Goal: Information Seeking & Learning: Find specific fact

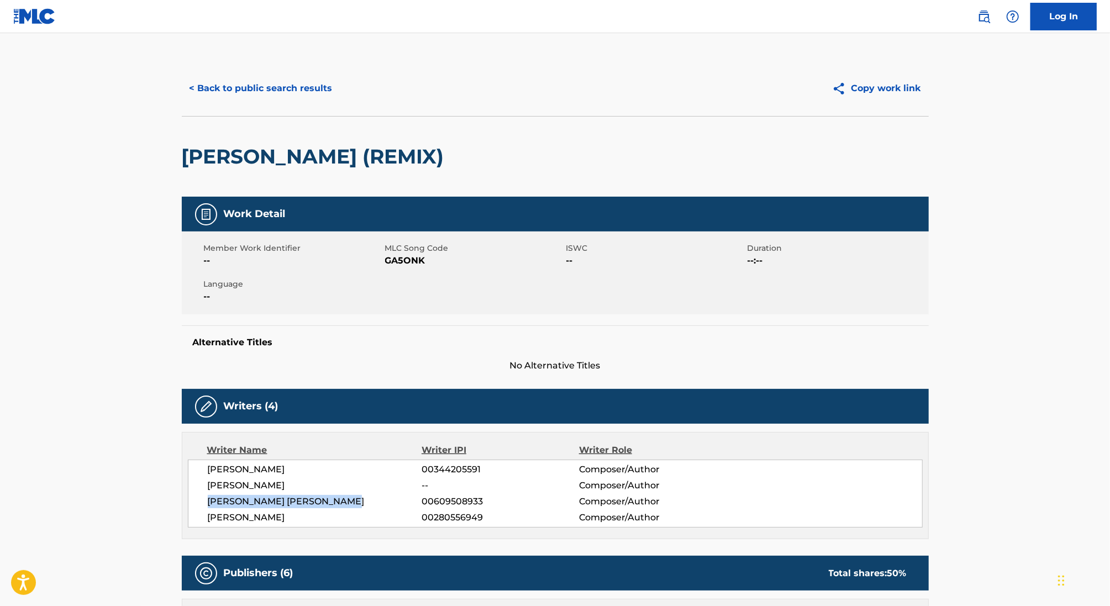
click at [246, 101] on button "< Back to public search results" at bounding box center [261, 89] width 159 height 28
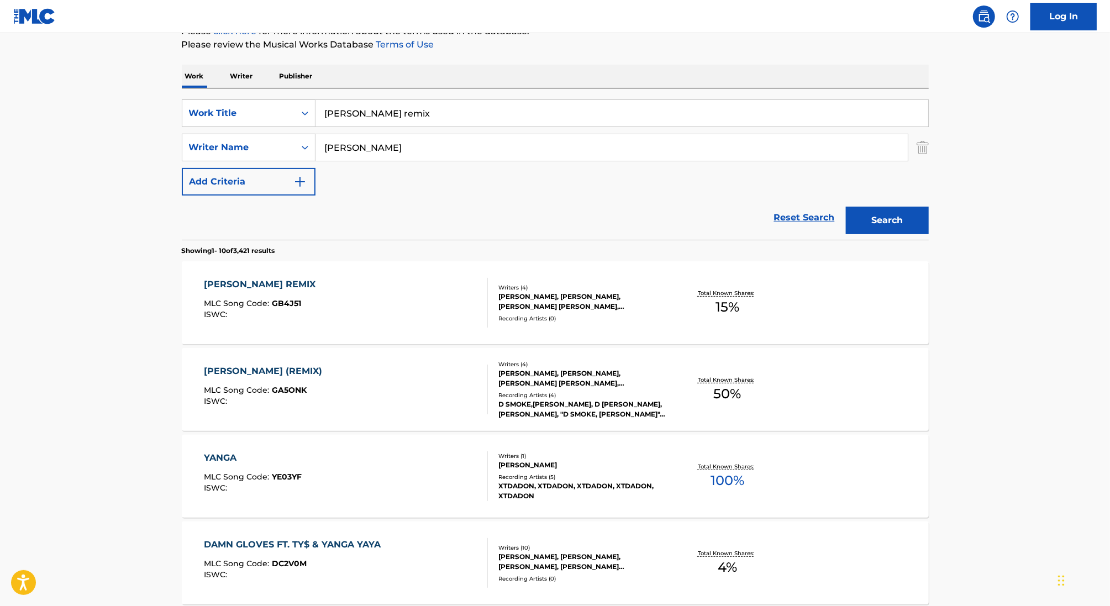
scroll to position [145, 0]
drag, startPoint x: 442, startPoint y: 122, endPoint x: 195, endPoint y: 109, distance: 247.8
click at [195, 109] on div "SearchWithCriteria349d33b7-77eb-4241-8d27-0802e60668fa Work Title [PERSON_NAME]…" at bounding box center [555, 115] width 747 height 28
paste input "CLOSE THE DOOR"
type input "CLOSE THE DOOR"
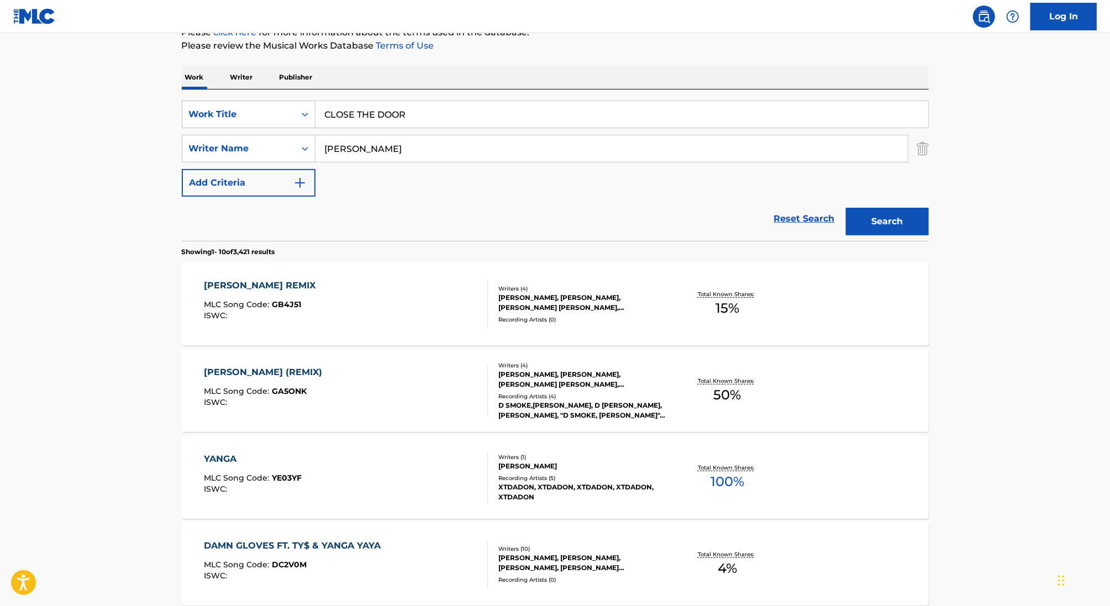
click at [342, 145] on input "[PERSON_NAME]" at bounding box center [611, 148] width 592 height 27
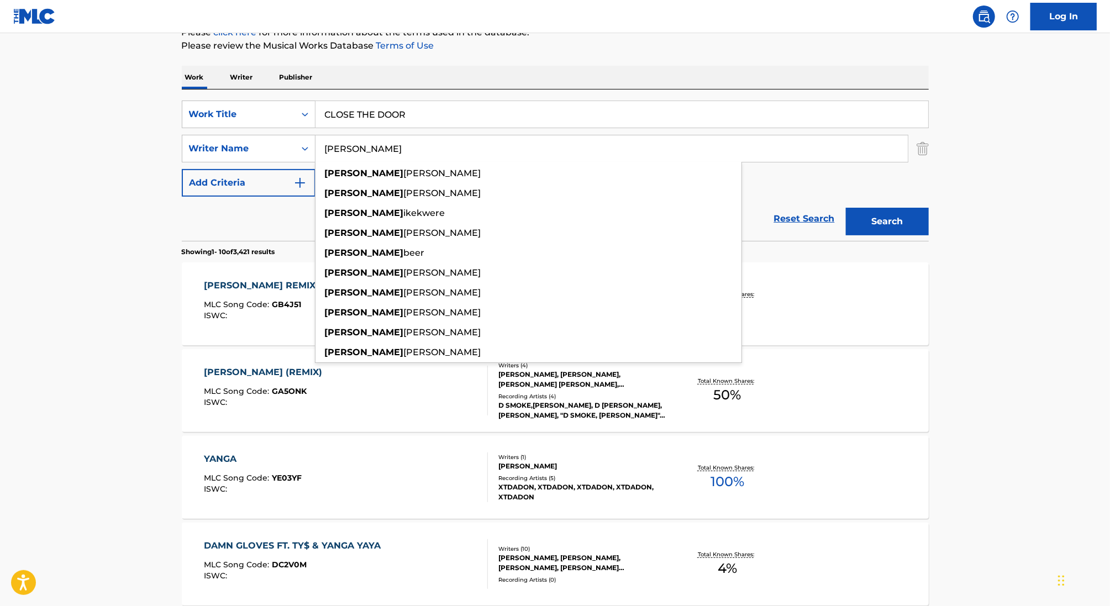
click at [342, 145] on input "[PERSON_NAME]" at bounding box center [611, 148] width 592 height 27
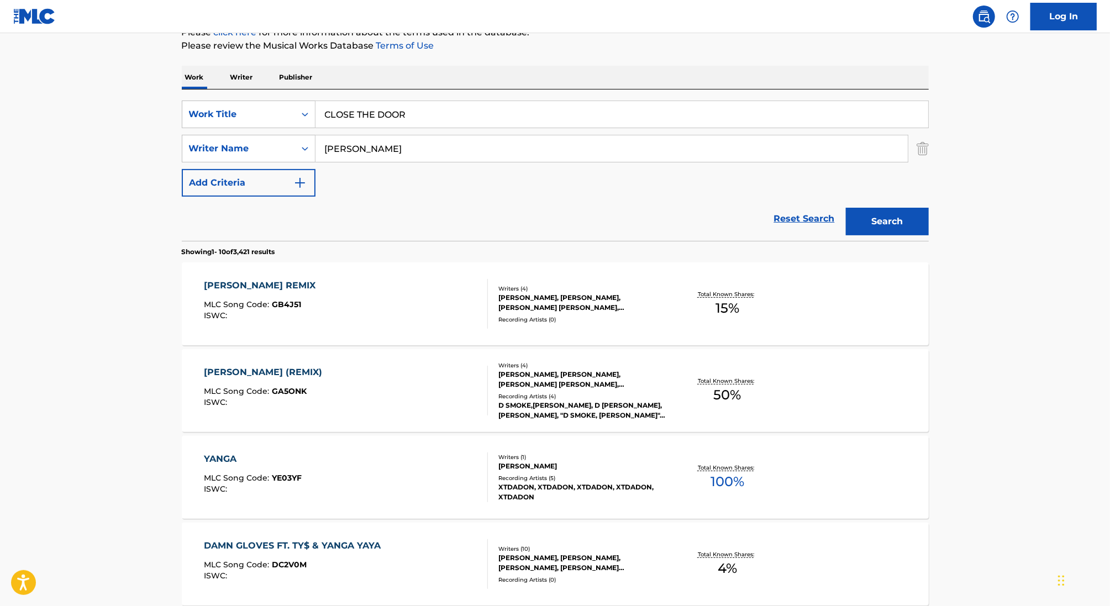
type input "[PERSON_NAME]"
click at [846, 208] on button "Search" at bounding box center [887, 222] width 83 height 28
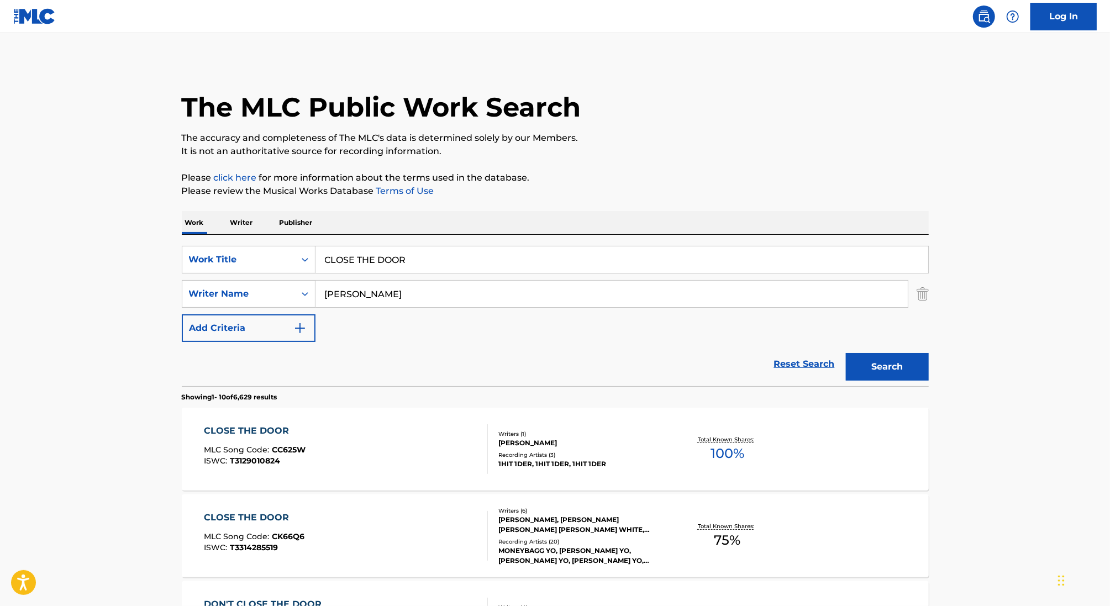
click at [403, 437] on div "CLOSE THE DOOR MLC Song Code : CC625W ISWC : T3129010824" at bounding box center [346, 449] width 284 height 50
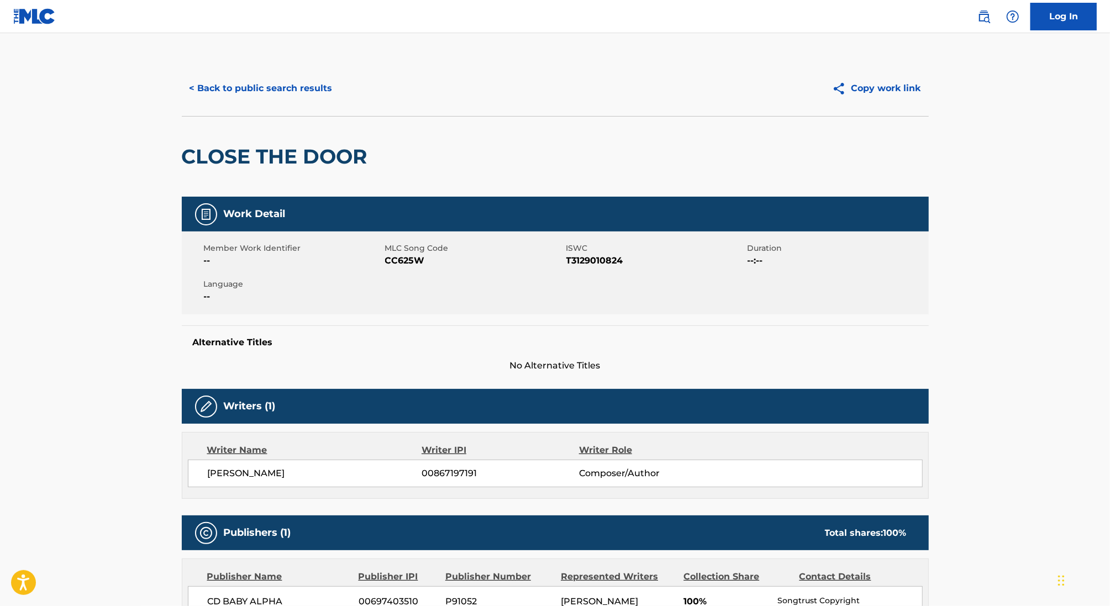
click at [256, 67] on div "< Back to public search results Copy work link" at bounding box center [555, 88] width 747 height 55
click at [253, 78] on button "< Back to public search results" at bounding box center [261, 89] width 159 height 28
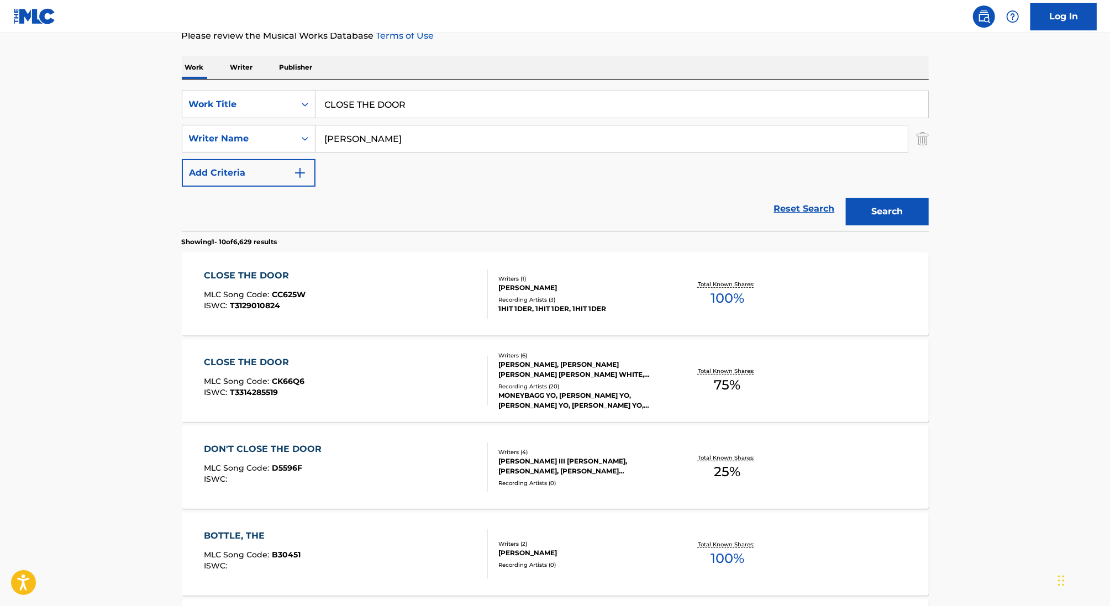
scroll to position [162, 0]
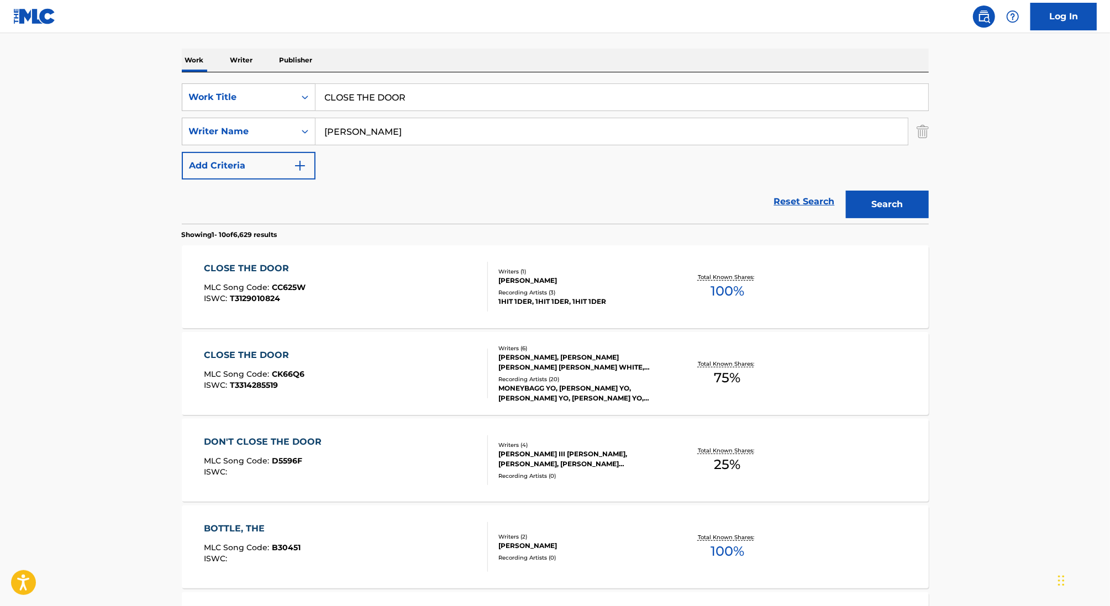
click at [336, 373] on div "CLOSE THE DOOR MLC Song Code : CK66Q6 ISWC : T3314285519" at bounding box center [346, 374] width 284 height 50
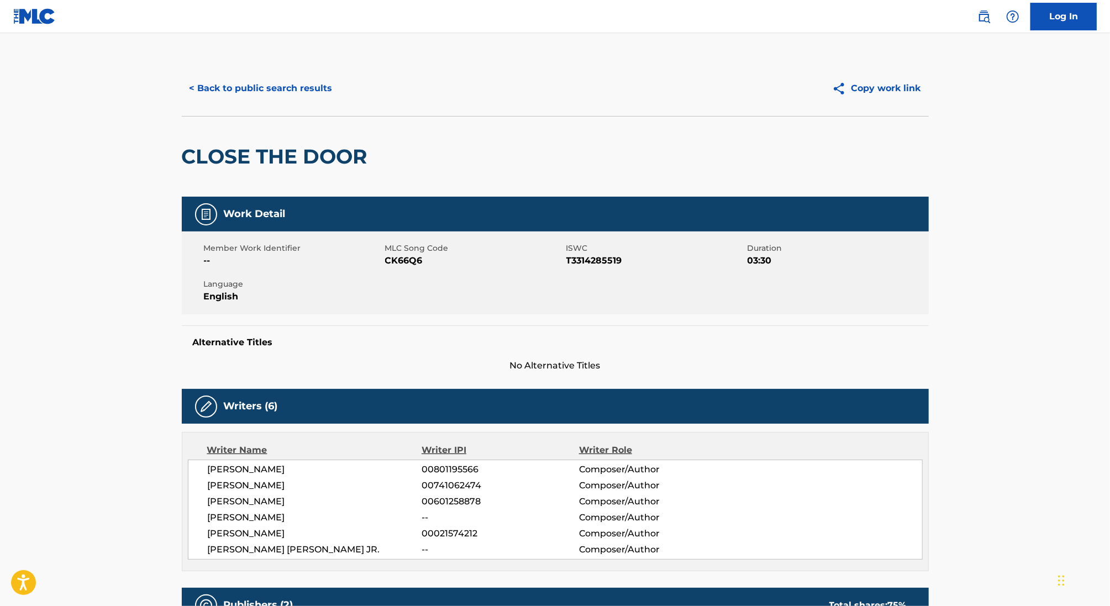
drag, startPoint x: 337, startPoint y: 486, endPoint x: 87, endPoint y: 486, distance: 249.7
copy span "[PERSON_NAME]"
click at [298, 511] on span "[PERSON_NAME]" at bounding box center [315, 517] width 214 height 13
drag, startPoint x: 288, startPoint y: 511, endPoint x: 170, endPoint y: 510, distance: 118.2
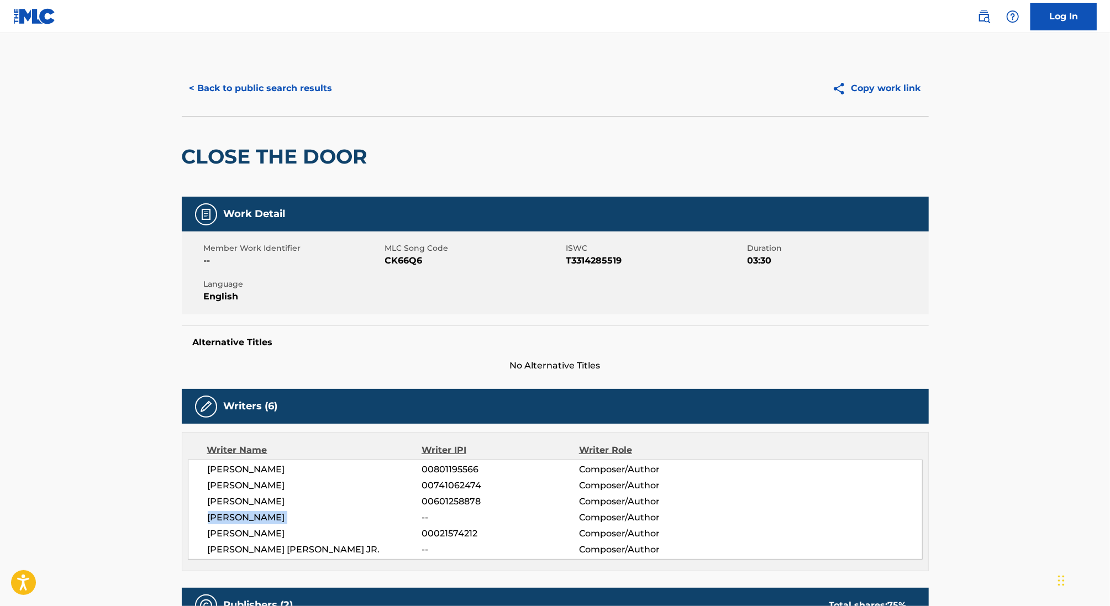
copy div "[PERSON_NAME]"
drag, startPoint x: 434, startPoint y: 483, endPoint x: 541, endPoint y: 483, distance: 107.2
click at [541, 483] on span "00741062474" at bounding box center [499, 485] width 157 height 13
copy span "741062474"
